Goal: Task Accomplishment & Management: Manage account settings

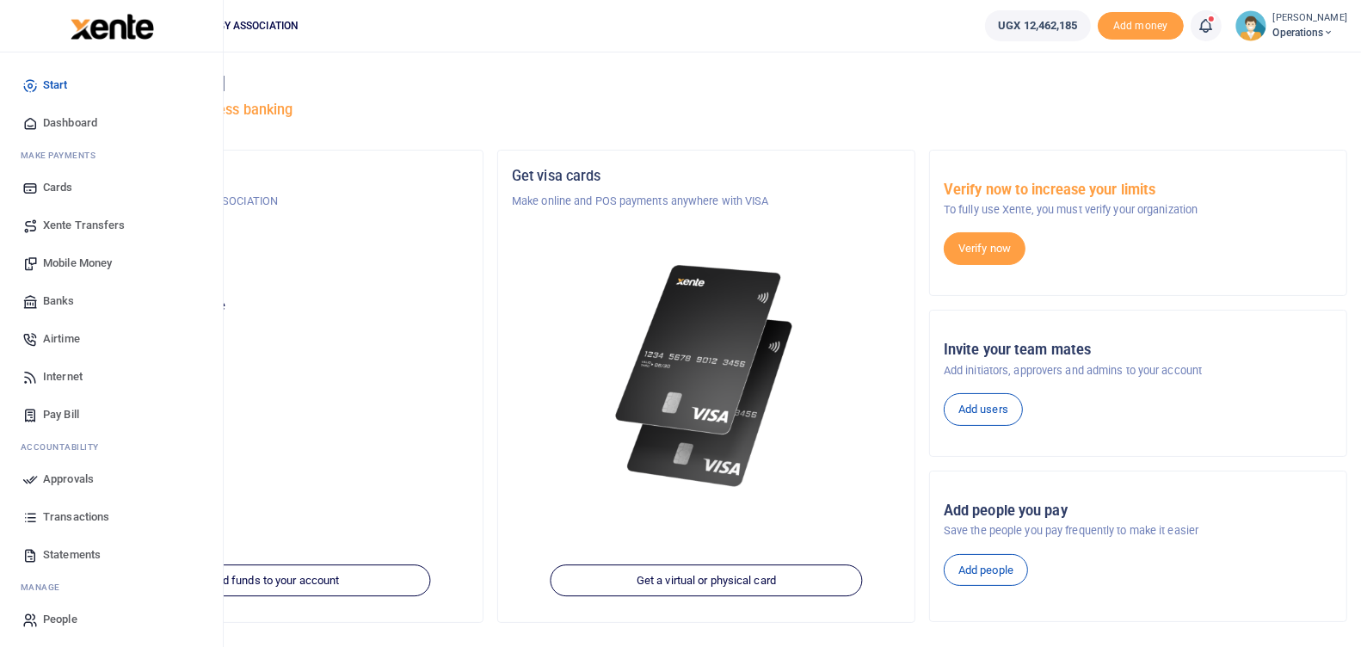
click at [66, 476] on span "Approvals" at bounding box center [68, 479] width 51 height 17
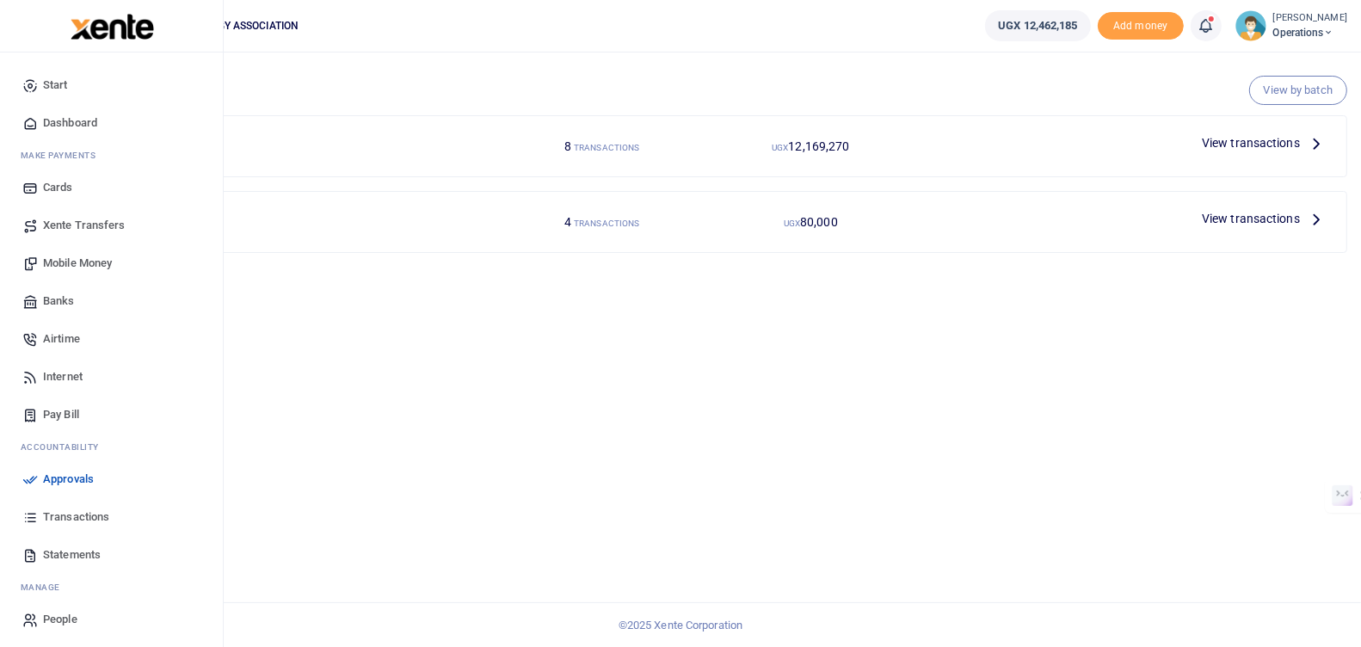
click at [52, 477] on span "Approvals" at bounding box center [68, 479] width 51 height 17
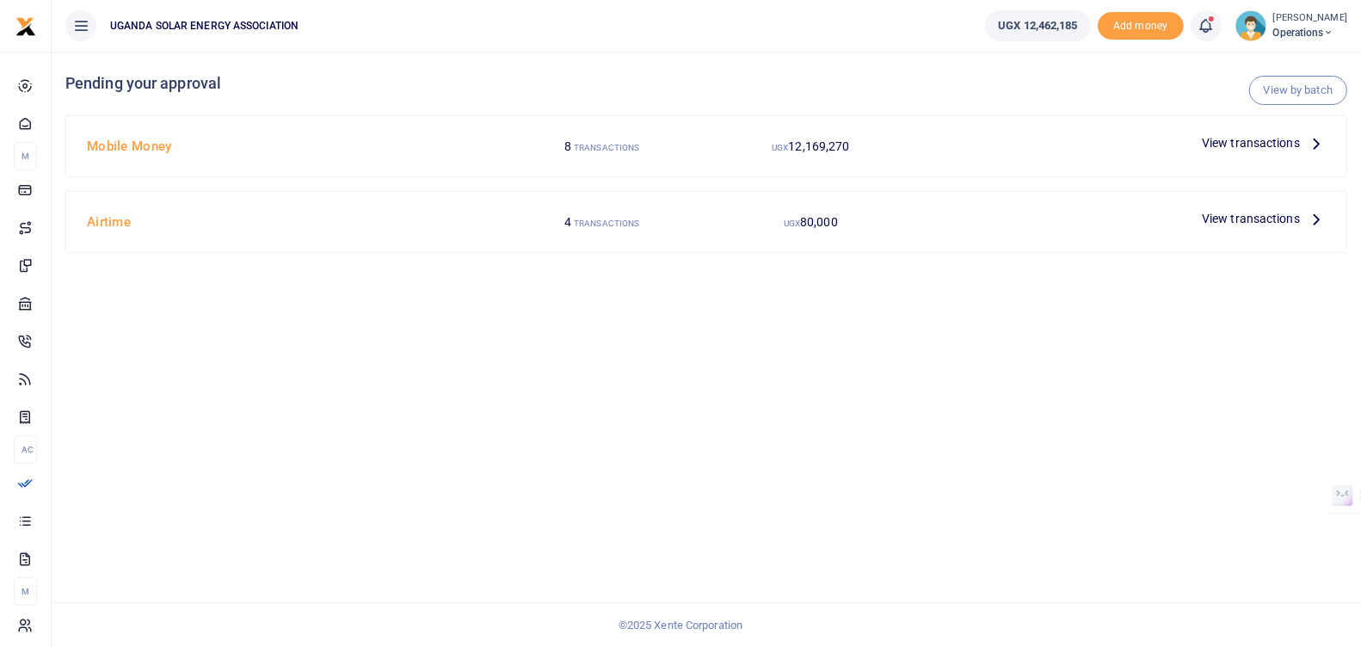
click at [1245, 138] on span "View transactions" at bounding box center [1251, 142] width 98 height 19
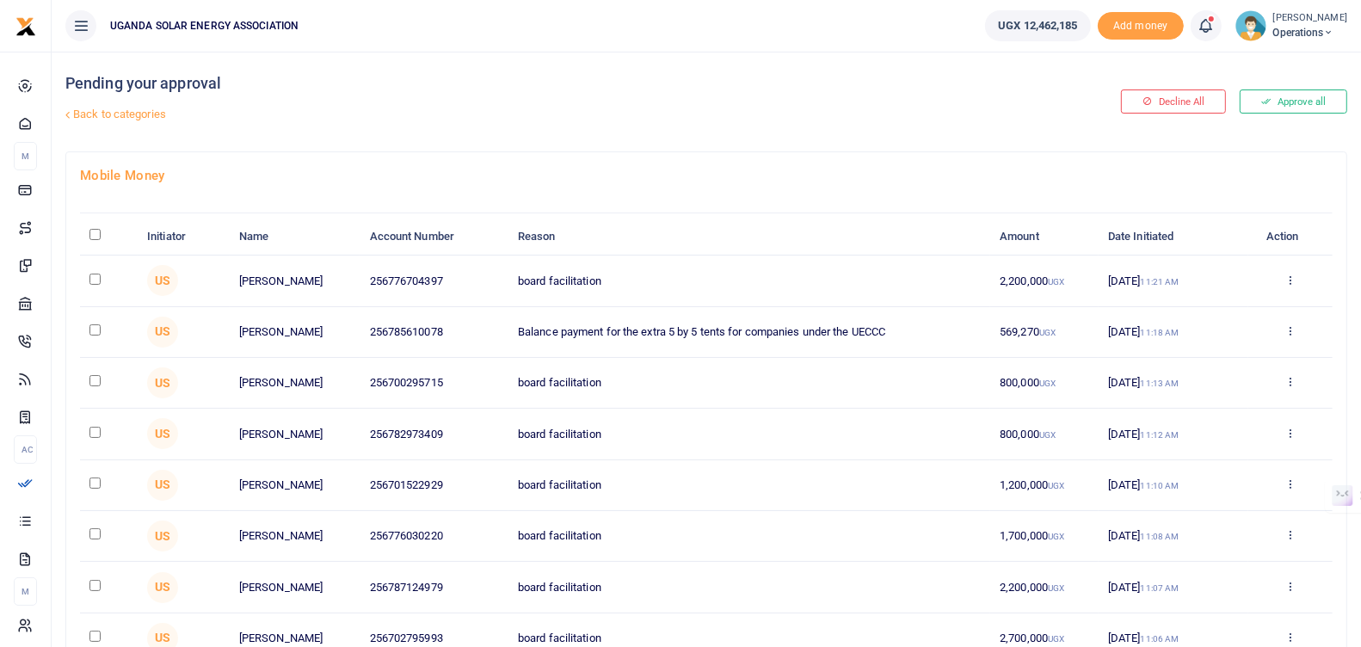
scroll to position [5, 0]
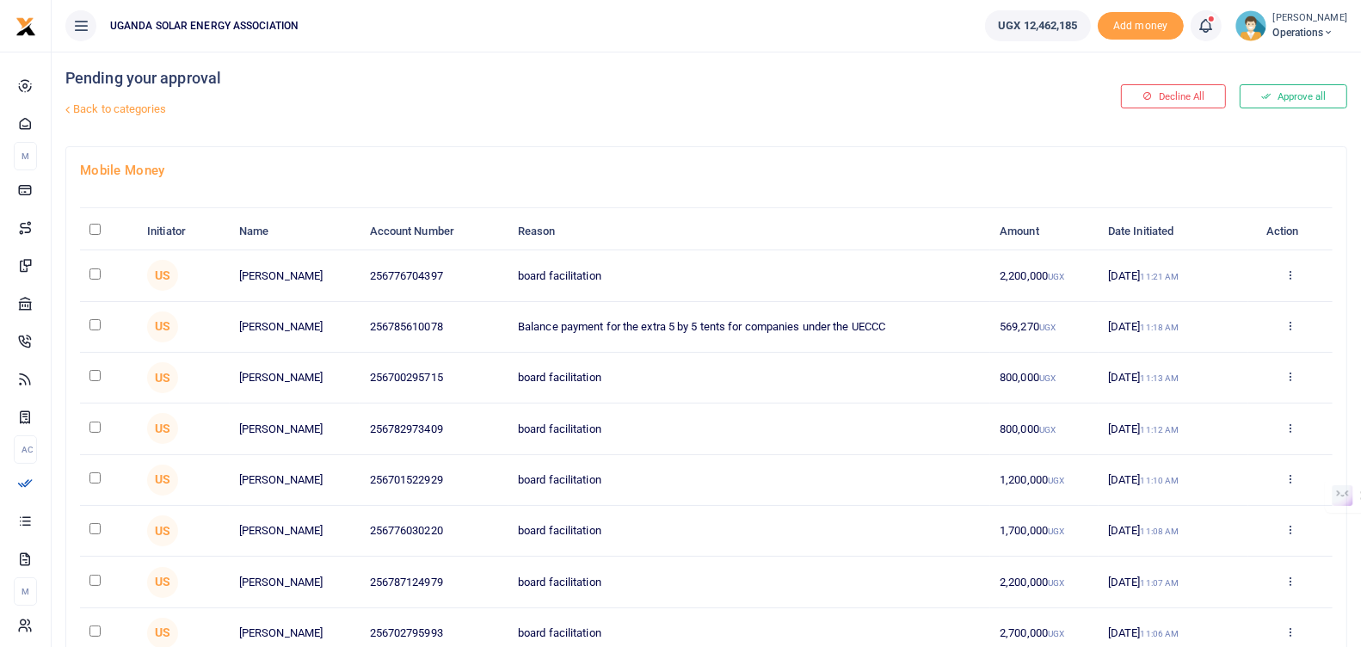
click at [93, 228] on input "\a \a : activate to sort column descending" at bounding box center [94, 229] width 11 height 11
checkbox input "true"
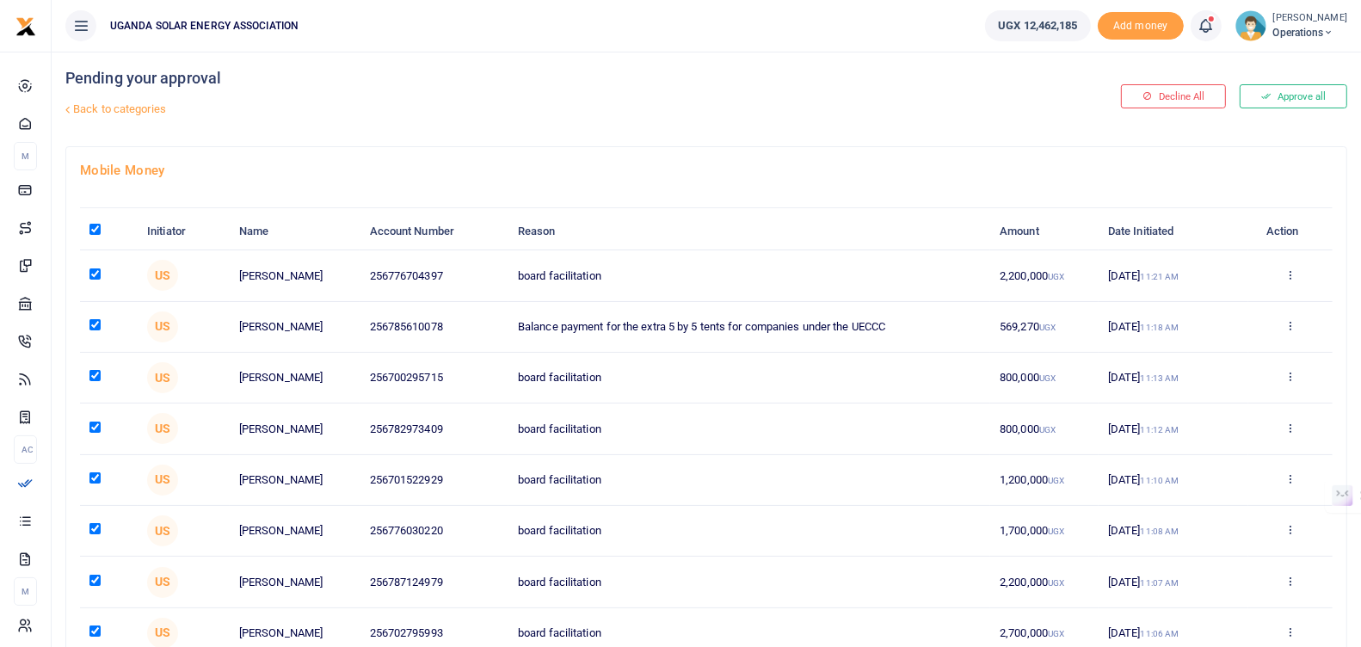
checkbox input "true"
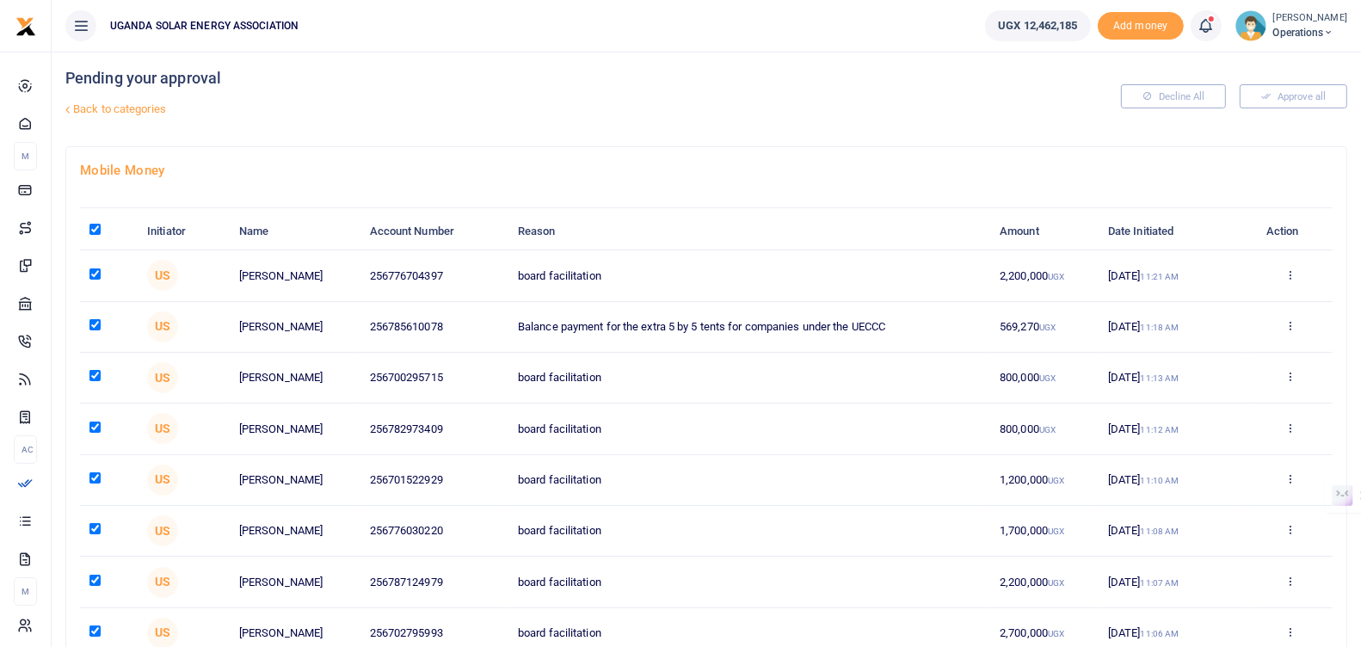
click at [93, 321] on input "checkbox" at bounding box center [94, 324] width 11 height 11
checkbox input "false"
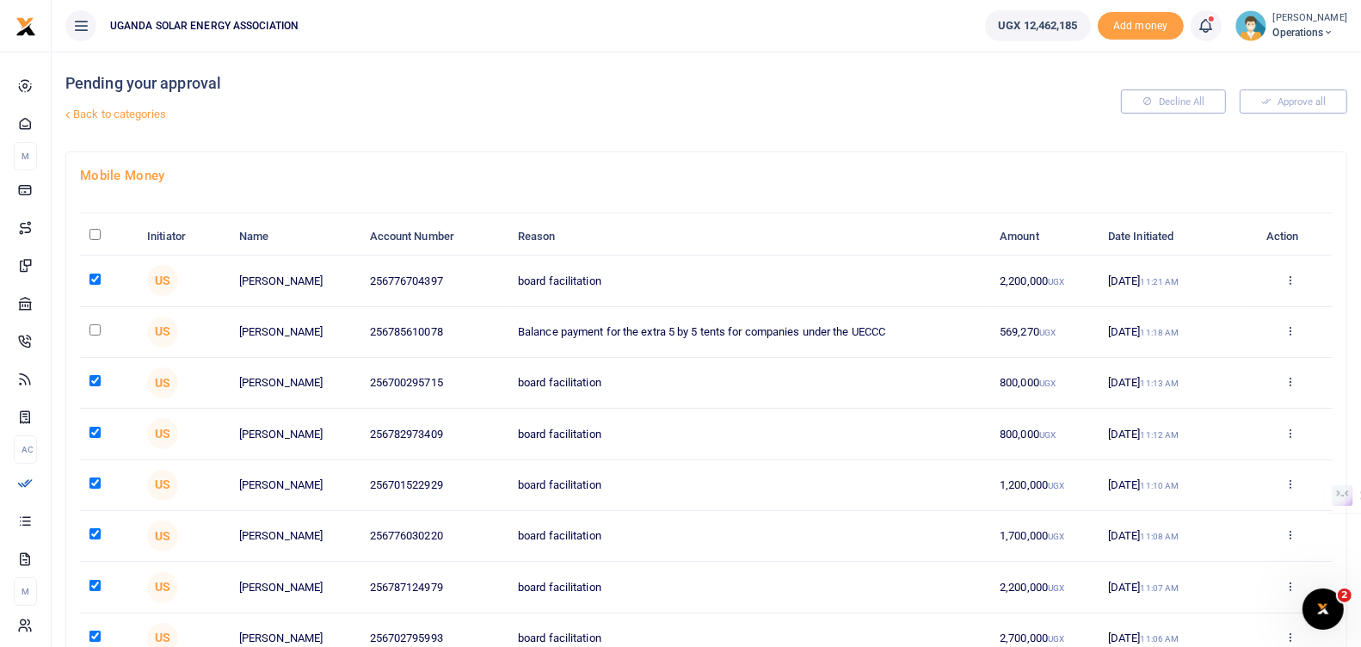
scroll to position [152, 0]
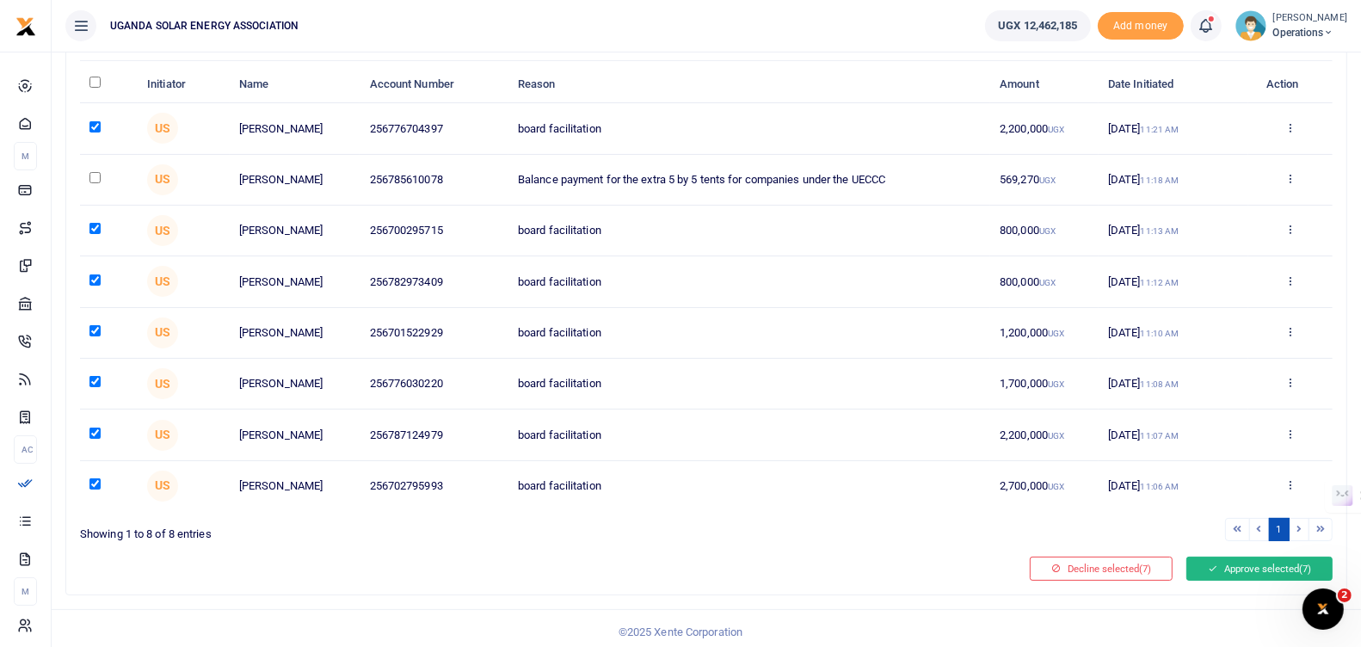
click at [1250, 557] on button "Approve selected (7)" at bounding box center [1259, 569] width 146 height 24
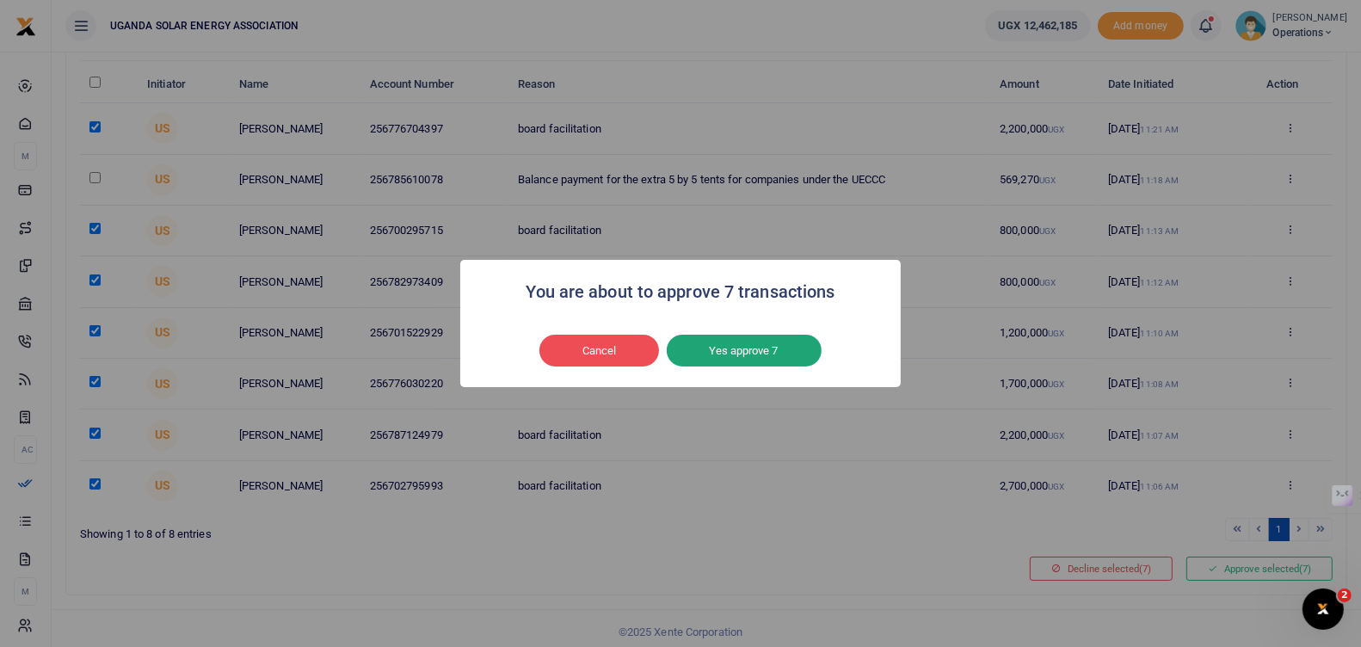
click at [765, 360] on button "Yes approve 7" at bounding box center [744, 351] width 155 height 33
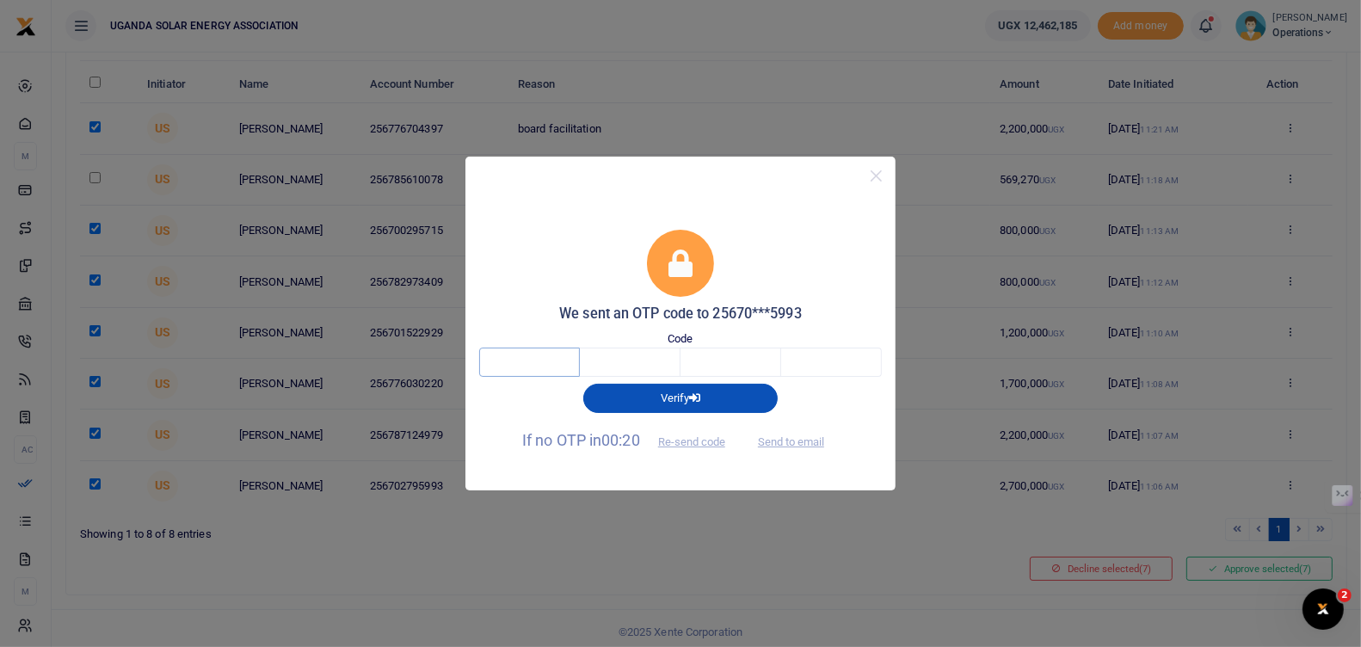
click at [540, 363] on input "text" at bounding box center [529, 362] width 101 height 29
type input "4"
type input "7"
type input "1"
type input "4"
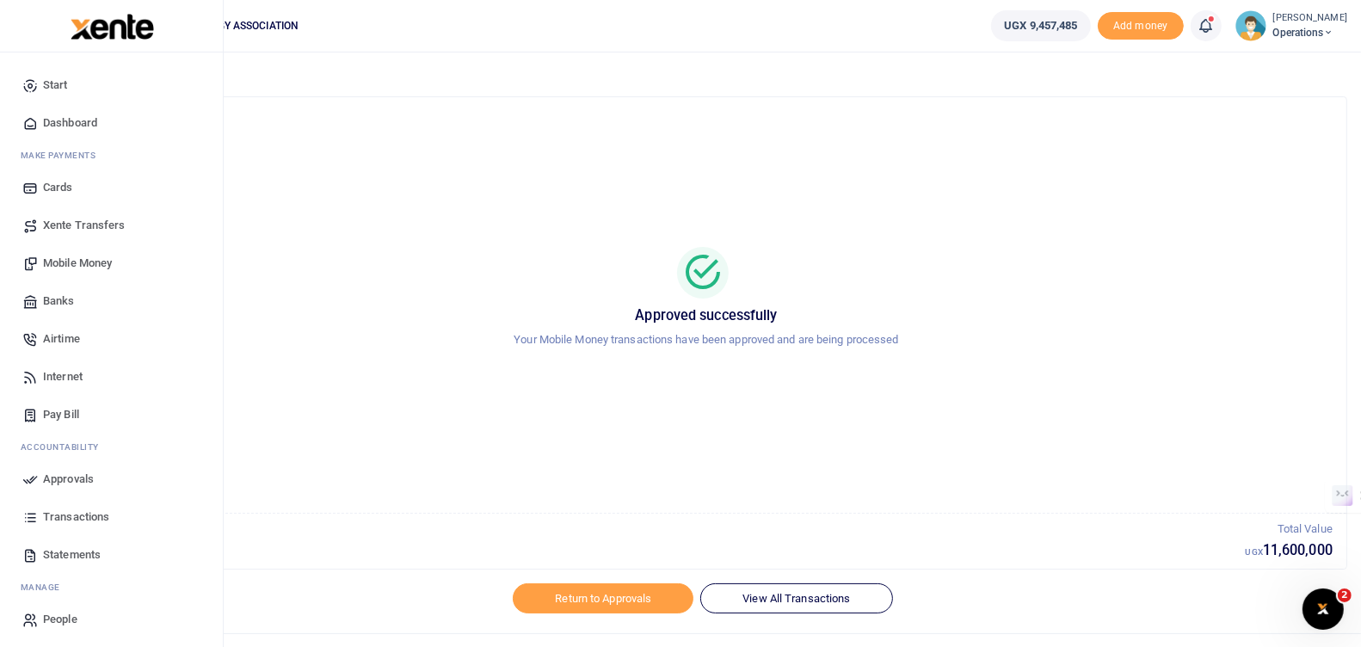
click at [77, 476] on span "Approvals" at bounding box center [68, 479] width 51 height 17
click at [86, 507] on span "Transactions" at bounding box center [76, 513] width 66 height 17
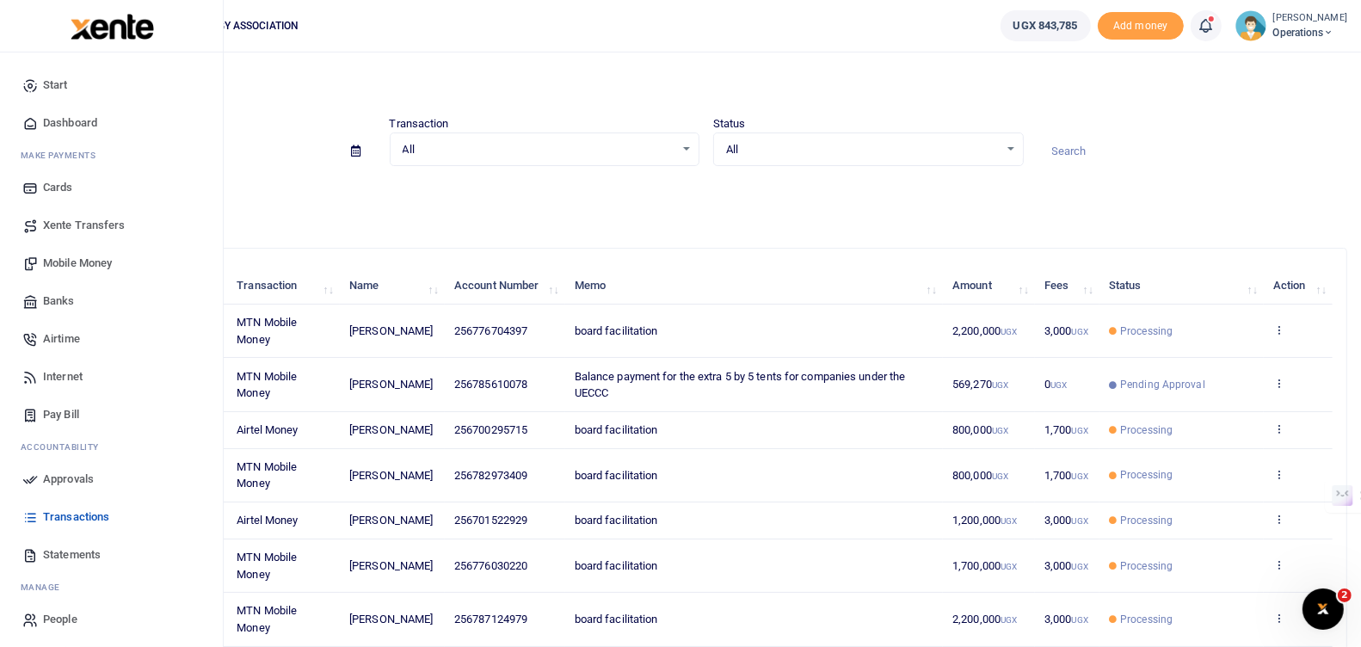
click at [71, 475] on span "Approvals" at bounding box center [68, 479] width 51 height 17
click at [76, 475] on span "Approvals" at bounding box center [68, 479] width 51 height 17
click at [70, 479] on span "Approvals" at bounding box center [68, 479] width 51 height 17
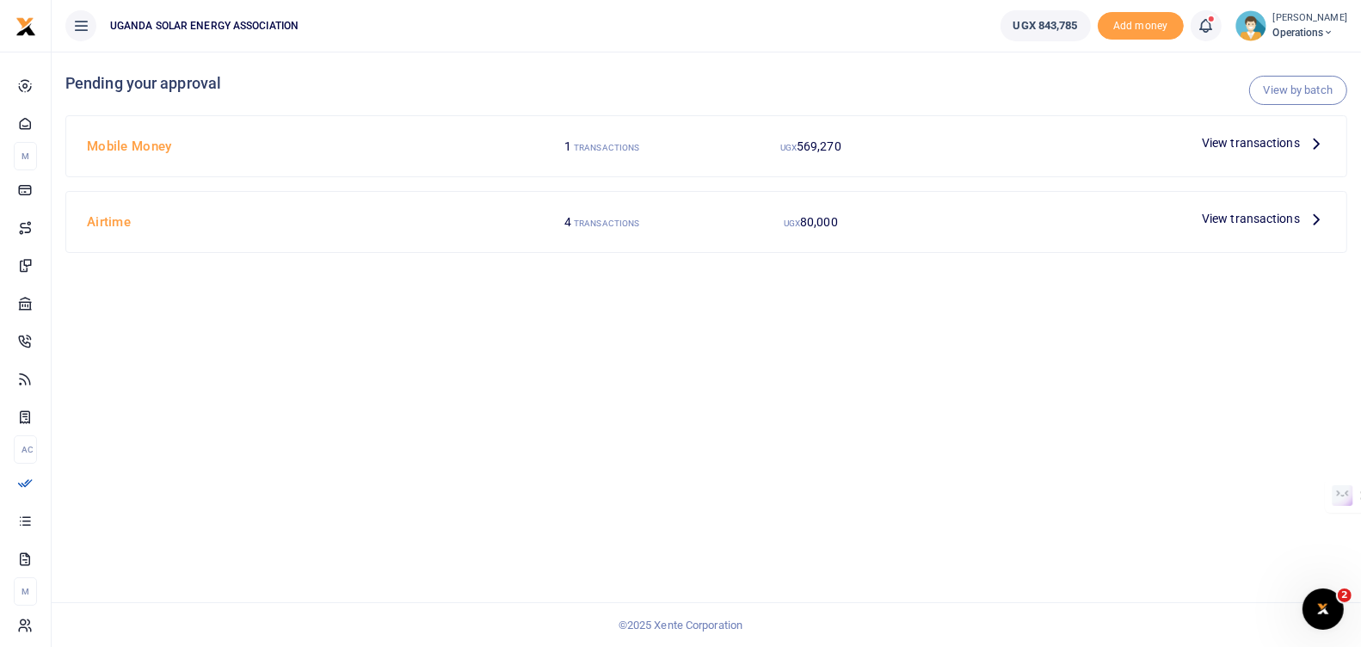
click at [1236, 140] on span "View transactions" at bounding box center [1251, 142] width 98 height 19
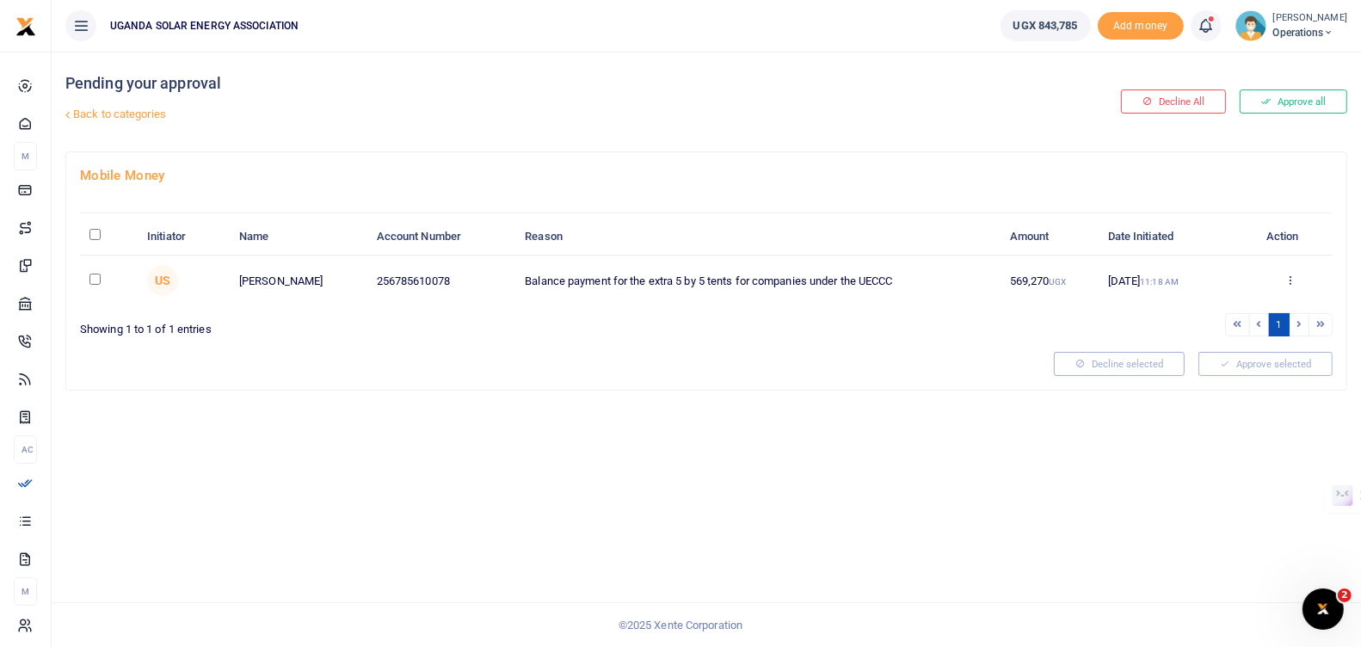
click at [91, 279] on input "checkbox" at bounding box center [94, 279] width 11 height 11
checkbox input "true"
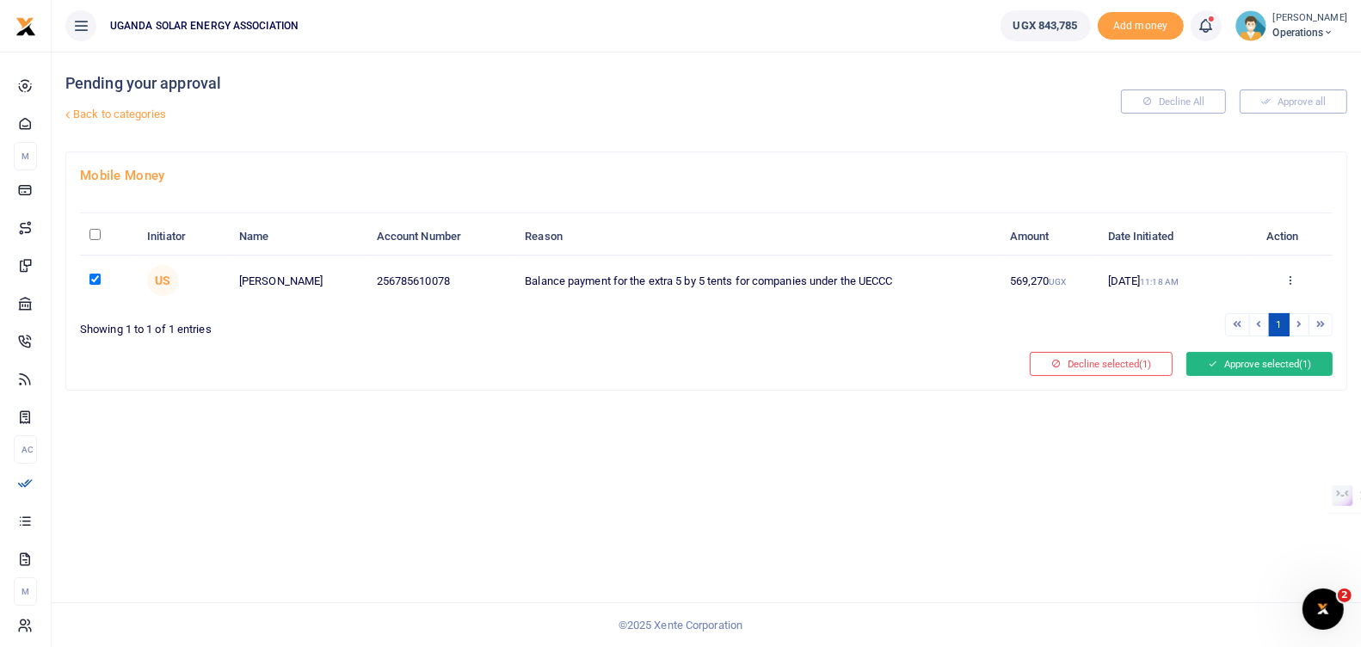
click at [1244, 356] on button "Approve selected (1)" at bounding box center [1259, 364] width 146 height 24
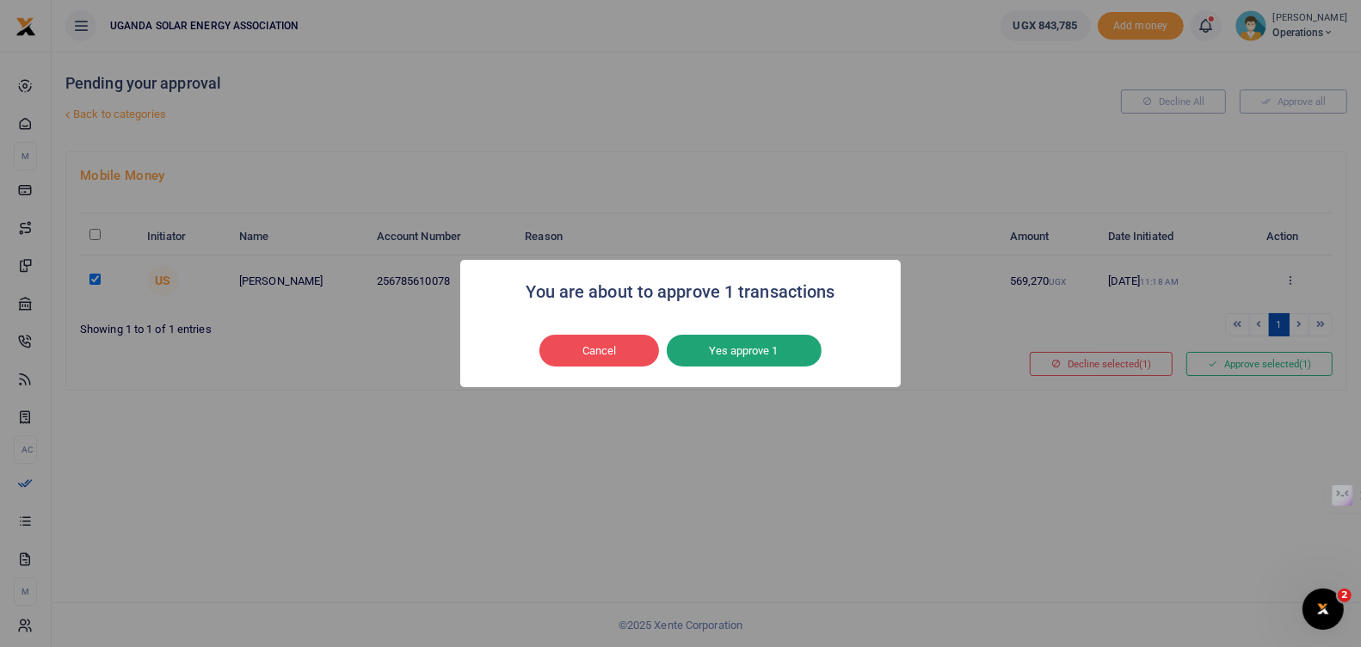
click at [740, 360] on button "Yes approve 1" at bounding box center [744, 351] width 155 height 33
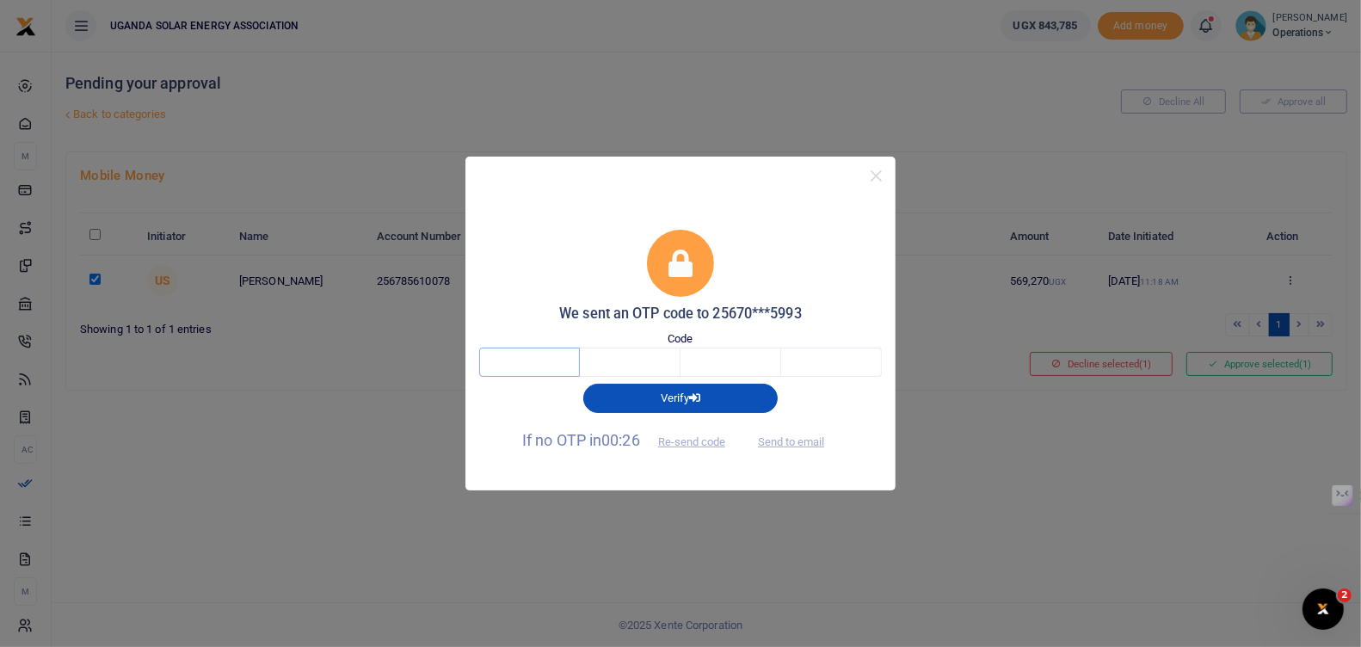
click at [535, 365] on input "text" at bounding box center [529, 362] width 101 height 29
type input "4"
type input "8"
type input "6"
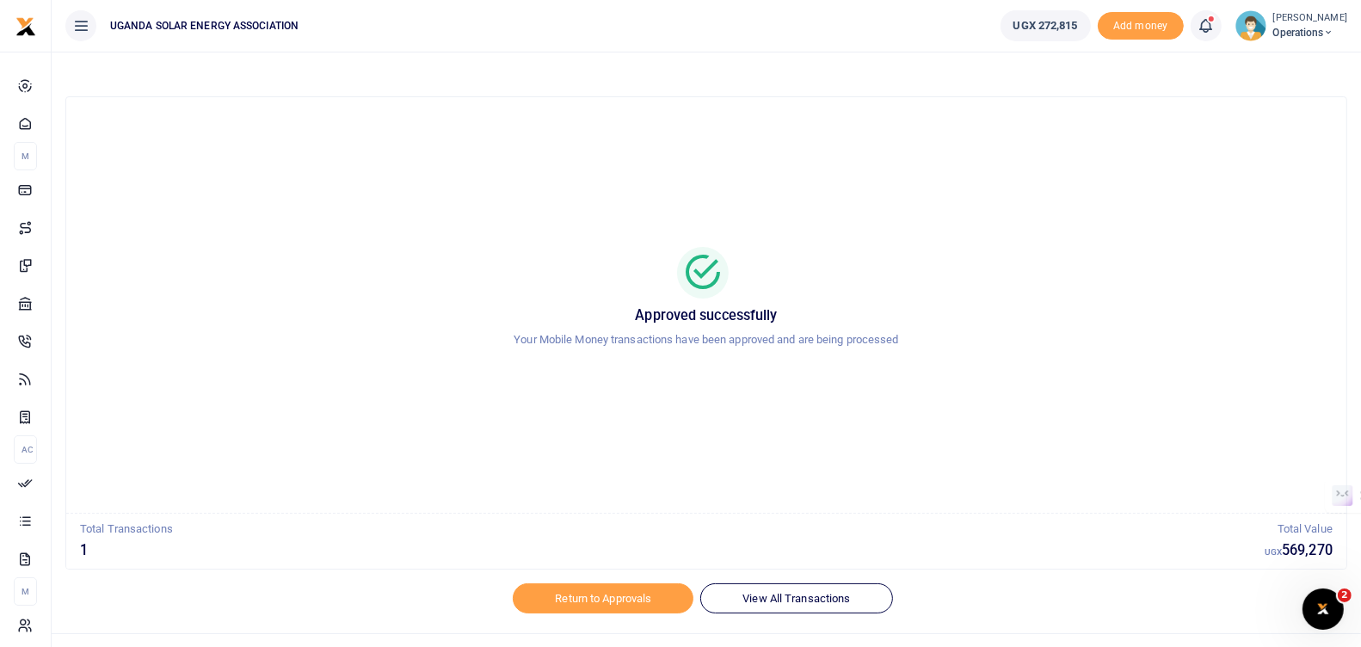
click at [1288, 16] on small "[PERSON_NAME]" at bounding box center [1310, 18] width 74 height 15
click at [1237, 214] on link "Logout" at bounding box center [1265, 220] width 151 height 24
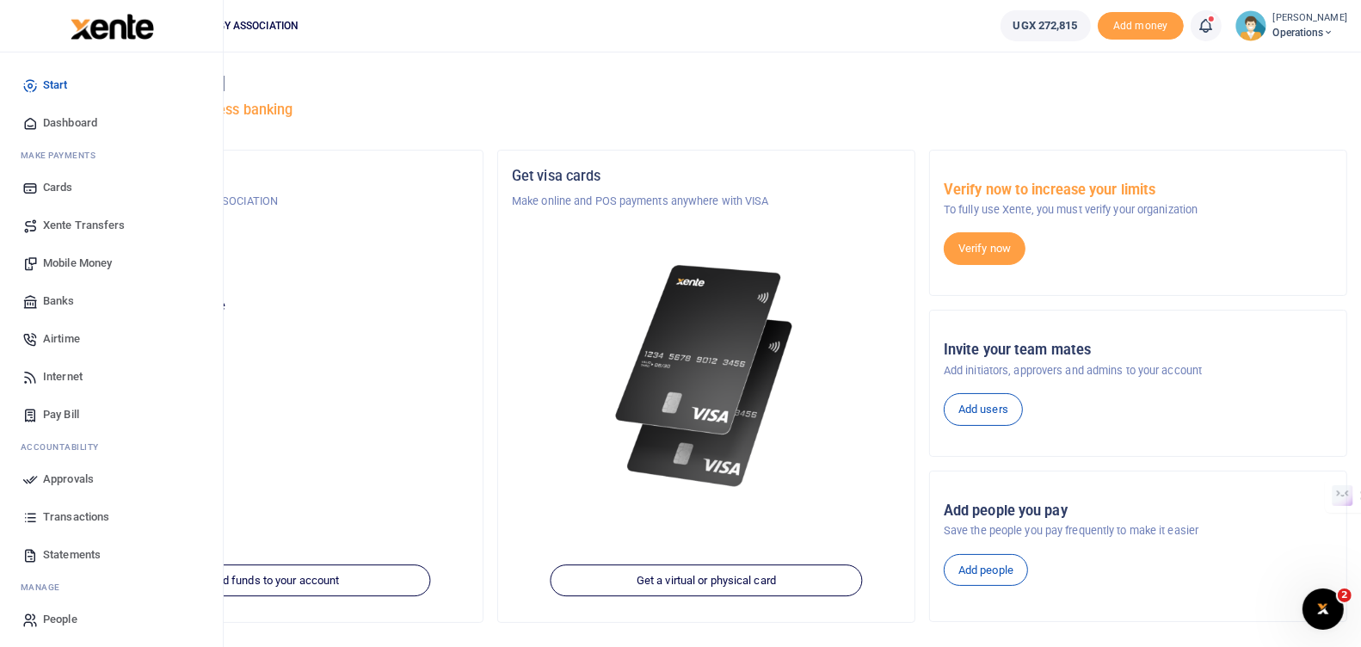
click at [61, 514] on span "Transactions" at bounding box center [76, 516] width 66 height 17
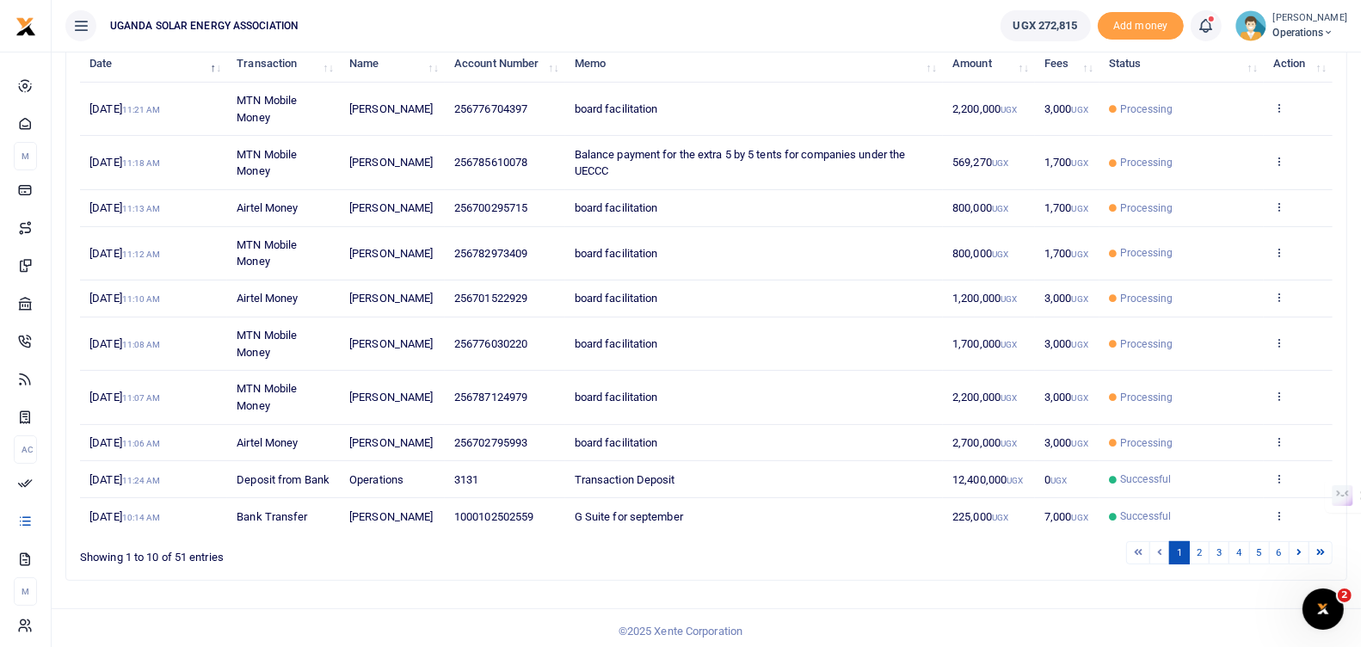
scroll to position [227, 0]
